Goal: Obtain resource: Download file/media

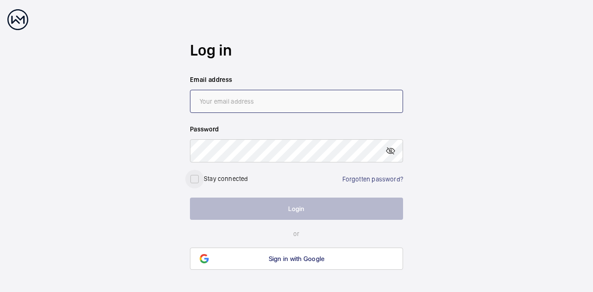
type input "[PERSON_NAME][EMAIL_ADDRESS][DOMAIN_NAME]"
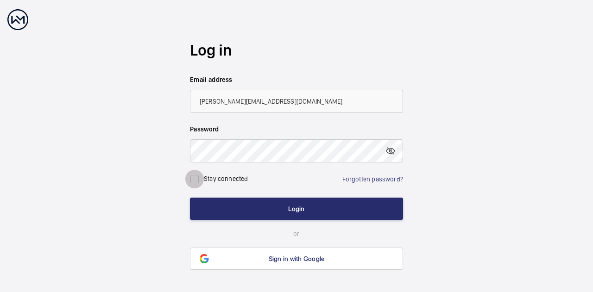
click at [196, 177] on input "checkbox" at bounding box center [194, 179] width 19 height 19
checkbox input "true"
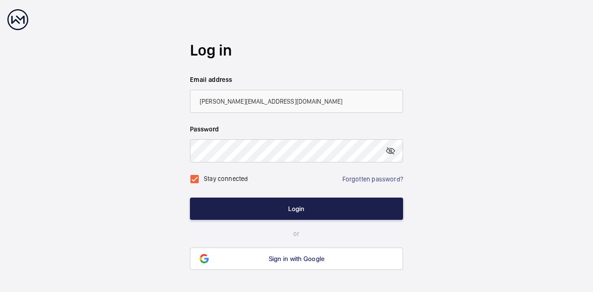
click at [263, 213] on button "Login" at bounding box center [296, 209] width 213 height 22
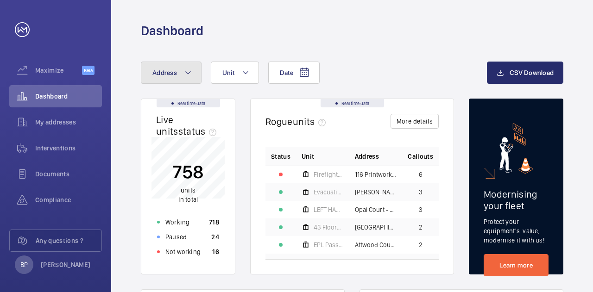
click at [188, 72] on mat-icon at bounding box center [187, 72] width 7 height 11
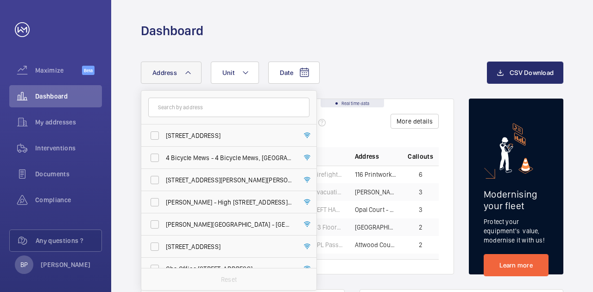
click at [194, 109] on input "text" at bounding box center [228, 107] width 161 height 19
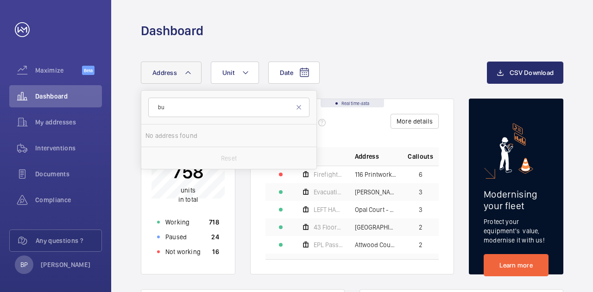
type input "b"
type input "cocker"
click at [220, 136] on span "41 Cocker el Court - High Risk Building - [STREET_ADDRESS]" at bounding box center [229, 135] width 127 height 9
click at [164, 136] on input "41 Cocker el Court - High Risk Building - [STREET_ADDRESS]" at bounding box center [154, 135] width 19 height 19
checkbox input "true"
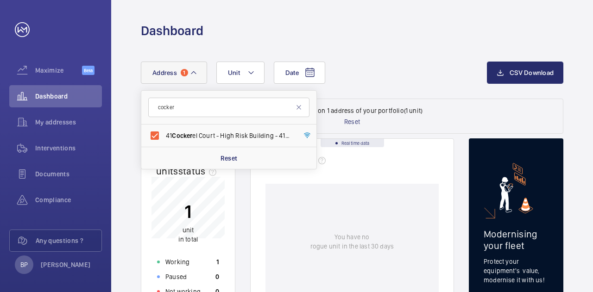
click at [407, 62] on div "Date Address 1 cocker [STREET_ADDRESS] Reset Unit" at bounding box center [314, 73] width 346 height 22
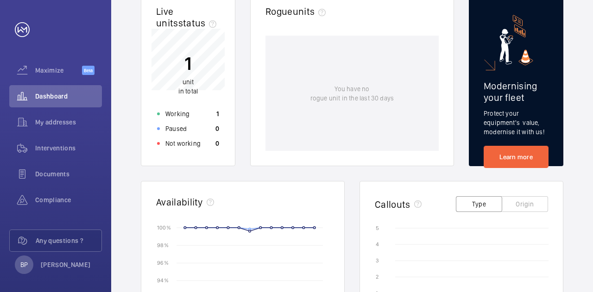
scroll to position [148, 0]
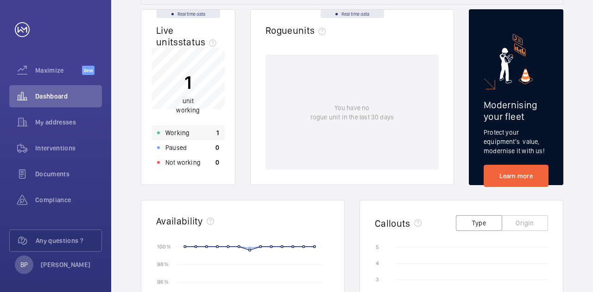
click at [200, 113] on div "1 unit working Working 1 Paused 0 Not working 0" at bounding box center [187, 109] width 73 height 122
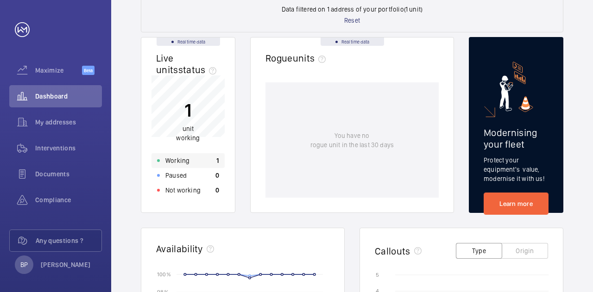
click at [203, 162] on div "Working 1" at bounding box center [187, 160] width 73 height 15
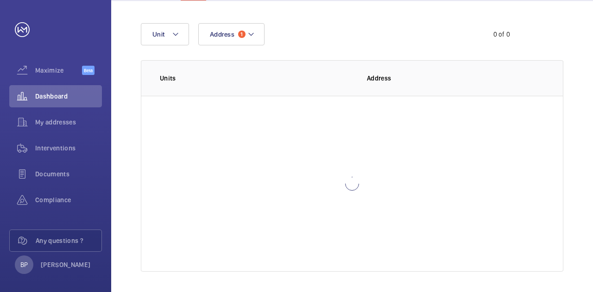
scroll to position [68, 0]
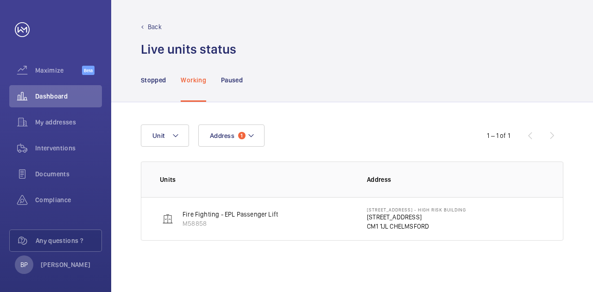
click at [238, 213] on p "Fire Fighting - EPL Passenger Lift" at bounding box center [229, 214] width 95 height 9
click at [244, 214] on p "Fire Fighting - EPL Passenger Lift" at bounding box center [229, 214] width 95 height 9
click at [253, 216] on p "Fire Fighting - EPL Passenger Lift" at bounding box center [229, 214] width 95 height 9
click at [265, 216] on p "Fire Fighting - EPL Passenger Lift" at bounding box center [229, 214] width 95 height 9
drag, startPoint x: 231, startPoint y: 216, endPoint x: 227, endPoint y: 217, distance: 4.7
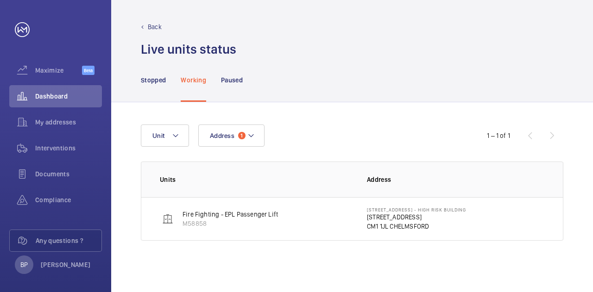
click at [227, 217] on p "Fire Fighting - EPL Passenger Lift" at bounding box center [229, 214] width 95 height 9
click at [190, 225] on p "M58858" at bounding box center [229, 223] width 95 height 9
click at [156, 219] on td "Fire Fighting - EPL Passenger Lift M58858" at bounding box center [246, 219] width 211 height 44
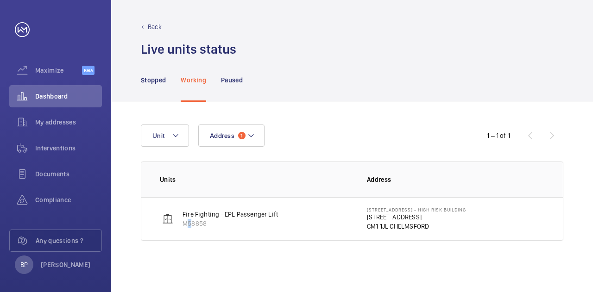
click at [184, 220] on p "M58858" at bounding box center [229, 223] width 95 height 9
click at [187, 218] on p "Fire Fighting - EPL Passenger Lift" at bounding box center [229, 214] width 95 height 9
click at [387, 237] on td "[STREET_ADDRESS]" at bounding box center [457, 219] width 211 height 44
click at [389, 224] on p "CM1 1JL CHELMSFORD" at bounding box center [416, 226] width 99 height 9
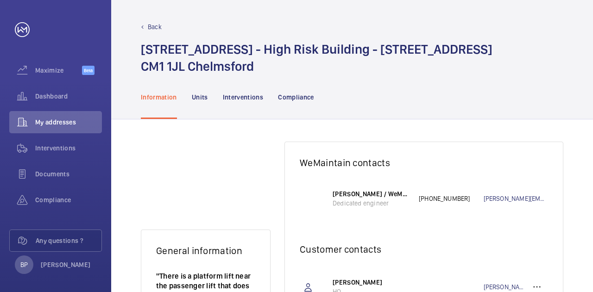
click at [207, 96] on nav "Information Units Interventions Compliance" at bounding box center [227, 97] width 173 height 44
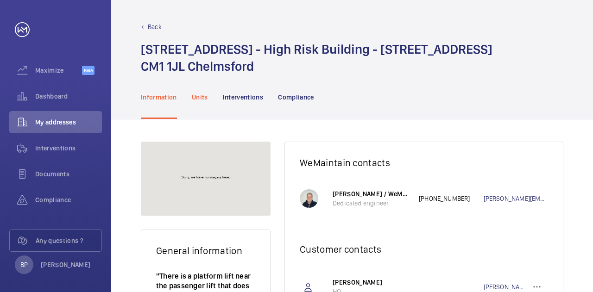
click at [203, 96] on p "Units" at bounding box center [200, 97] width 16 height 9
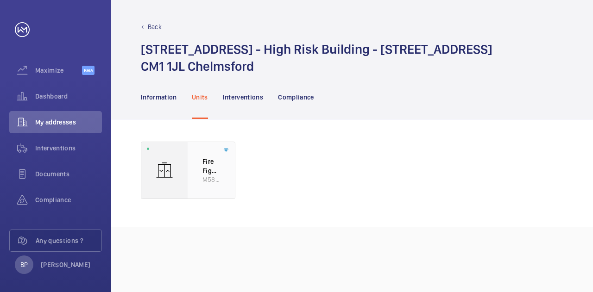
click at [203, 164] on p "Fire Fighting - EPL Passenger Lift" at bounding box center [211, 166] width 18 height 18
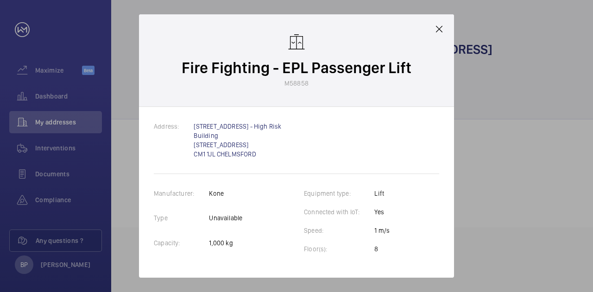
click at [438, 29] on mat-icon at bounding box center [438, 29] width 11 height 11
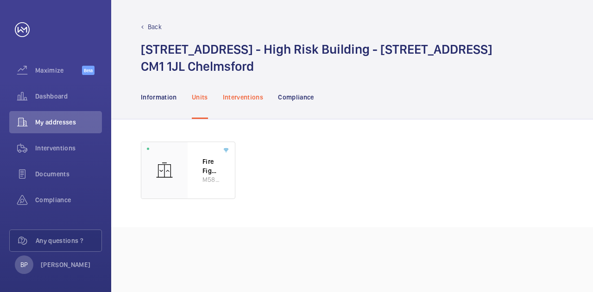
click at [252, 98] on p "Interventions" at bounding box center [243, 97] width 41 height 9
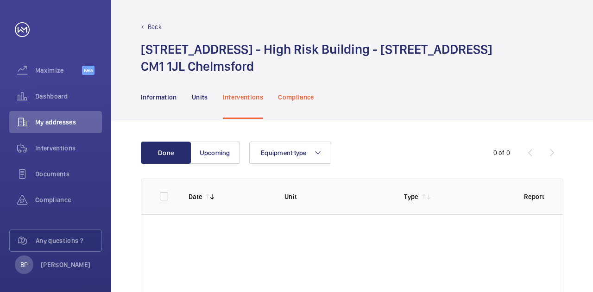
click at [293, 97] on p "Compliance" at bounding box center [296, 97] width 36 height 9
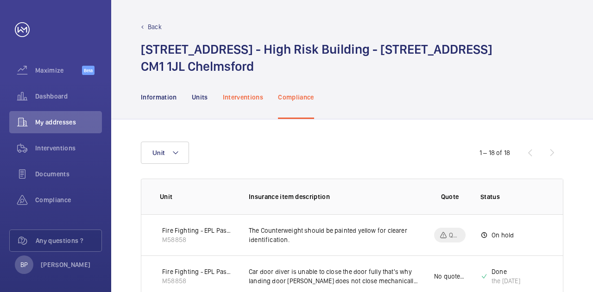
click at [255, 100] on p "Interventions" at bounding box center [243, 97] width 41 height 9
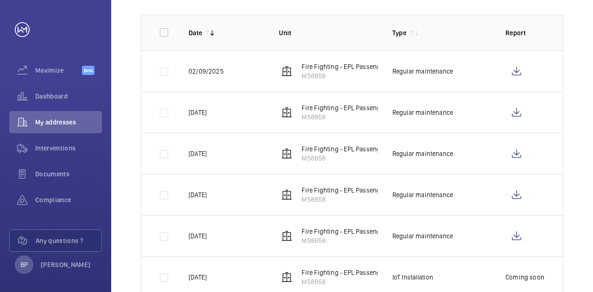
scroll to position [185, 0]
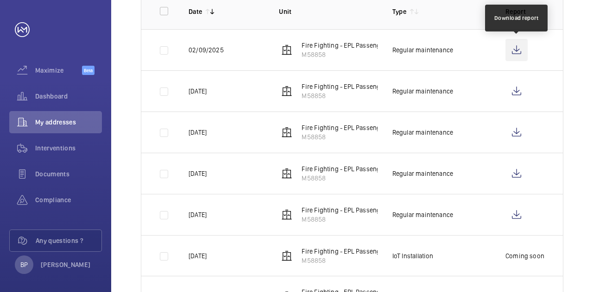
click at [517, 50] on wm-front-icon-button at bounding box center [516, 50] width 22 height 22
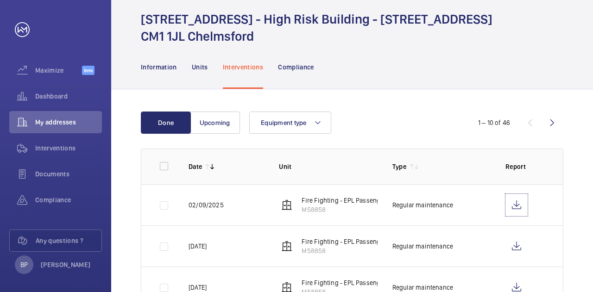
scroll to position [0, 0]
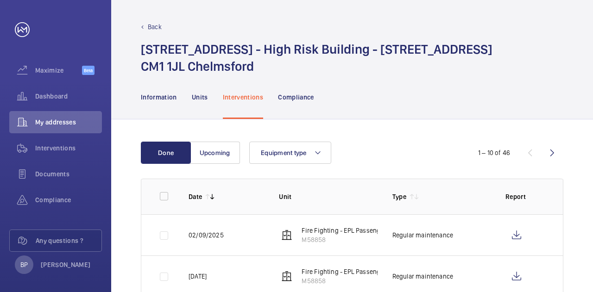
click at [144, 31] on div "Back" at bounding box center [352, 26] width 422 height 9
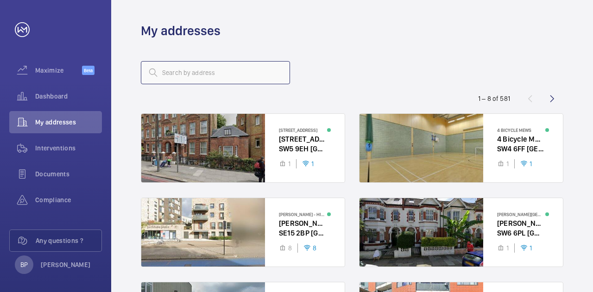
click at [190, 75] on input "text" at bounding box center [215, 72] width 149 height 23
type input "clachar"
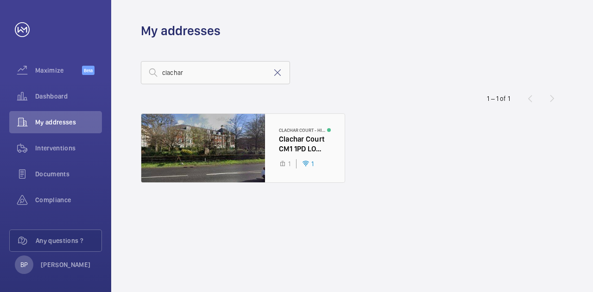
click at [292, 142] on div at bounding box center [242, 148] width 203 height 69
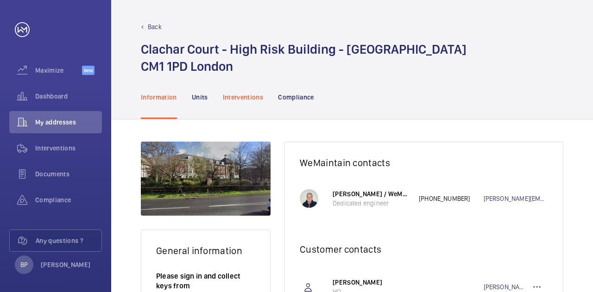
click at [243, 97] on p "Interventions" at bounding box center [243, 97] width 41 height 9
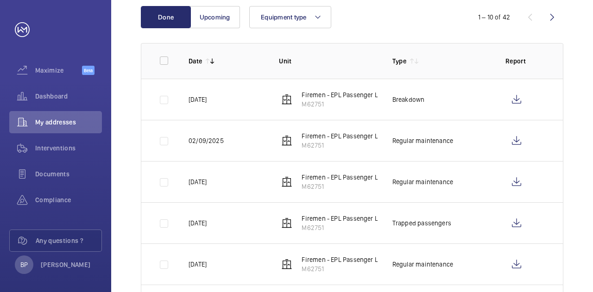
scroll to position [139, 0]
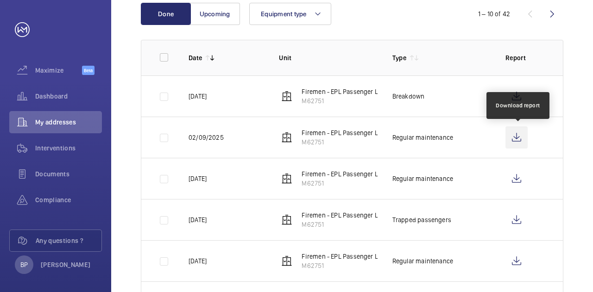
click at [519, 137] on wm-front-icon-button at bounding box center [516, 137] width 22 height 22
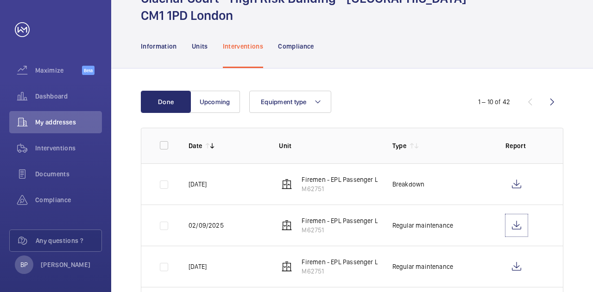
scroll to position [0, 0]
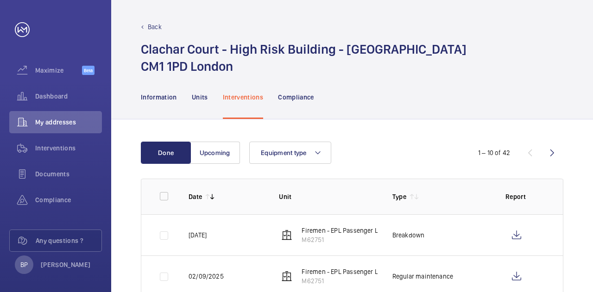
click at [152, 30] on p "Back" at bounding box center [155, 26] width 14 height 9
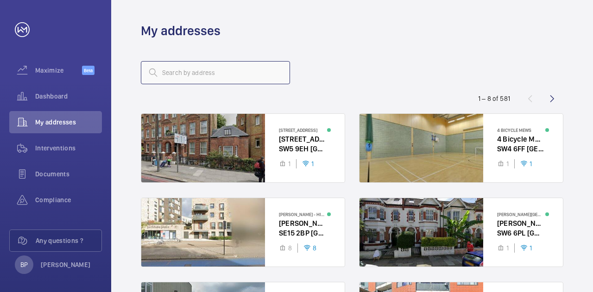
click at [235, 75] on input "text" at bounding box center [215, 72] width 149 height 23
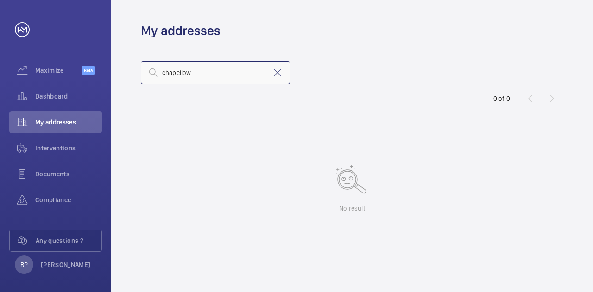
drag, startPoint x: 197, startPoint y: 71, endPoint x: 173, endPoint y: 73, distance: 24.6
click at [173, 73] on input "chapellow" at bounding box center [215, 72] width 149 height 23
drag, startPoint x: 195, startPoint y: 71, endPoint x: 176, endPoint y: 71, distance: 19.0
click at [176, 71] on input "[PERSON_NAME]" at bounding box center [215, 72] width 149 height 23
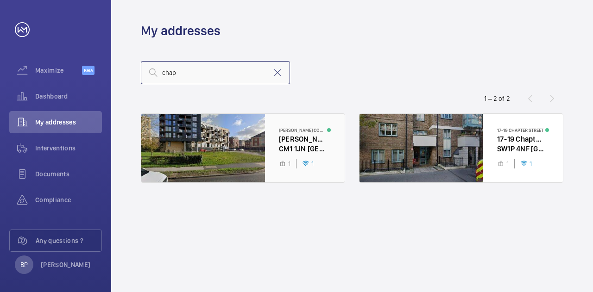
type input "chap"
click at [279, 141] on div at bounding box center [242, 148] width 203 height 69
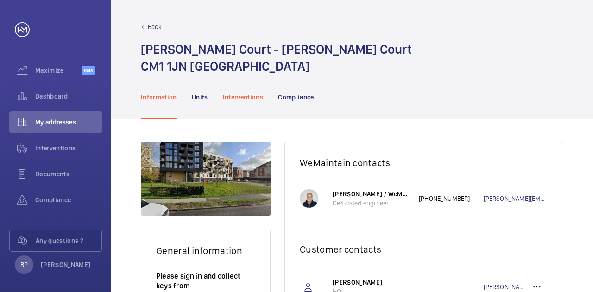
click at [256, 97] on p "Interventions" at bounding box center [243, 97] width 41 height 9
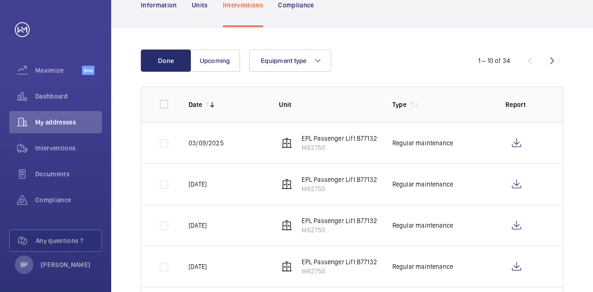
scroll to position [93, 0]
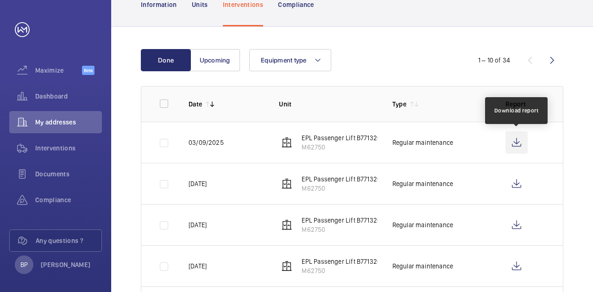
click at [518, 146] on wm-front-icon-button at bounding box center [516, 142] width 22 height 22
